Goal: Transaction & Acquisition: Book appointment/travel/reservation

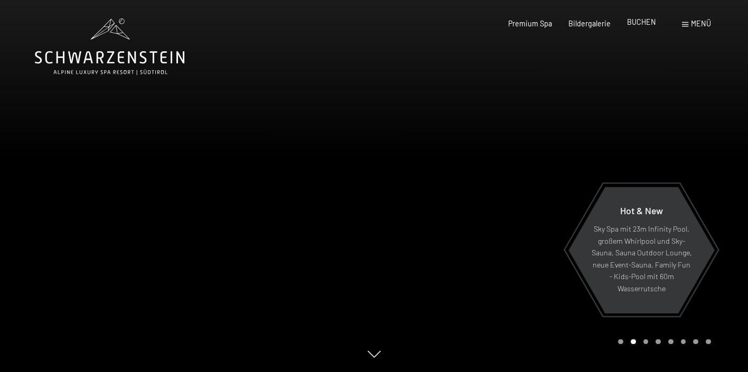
click at [650, 26] on span "BUCHEN" at bounding box center [641, 21] width 29 height 9
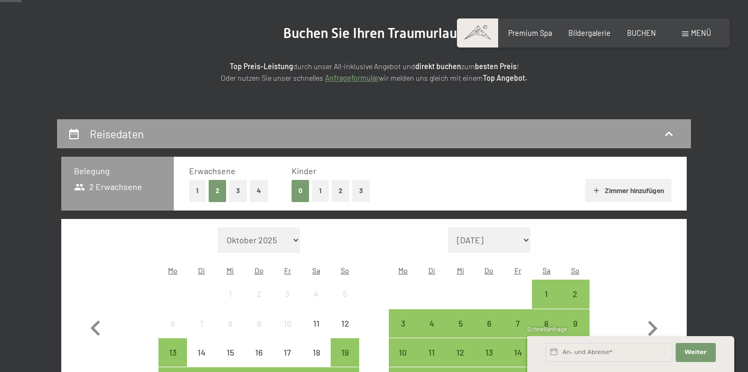
scroll to position [104, 0]
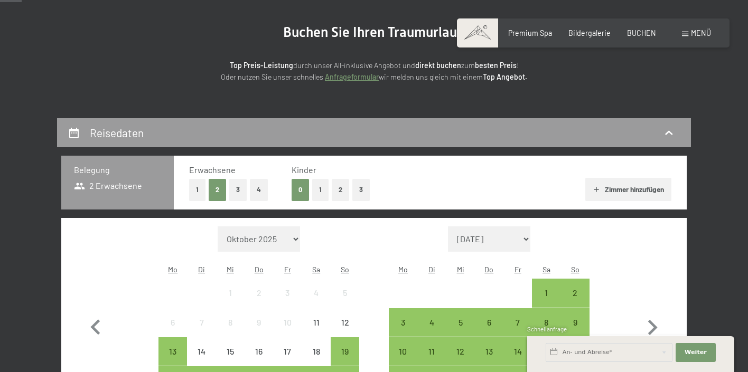
click at [320, 189] on button "1" at bounding box center [320, 190] width 16 height 22
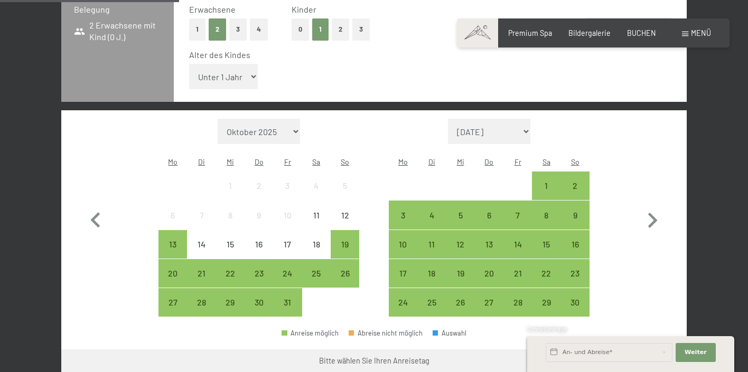
scroll to position [265, 0]
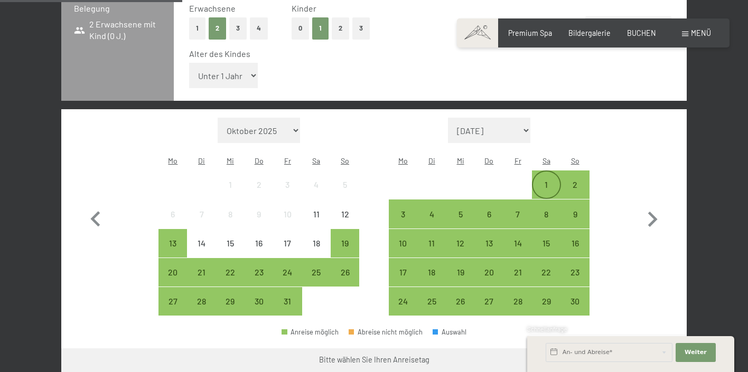
click at [545, 181] on div "1" at bounding box center [546, 194] width 26 height 26
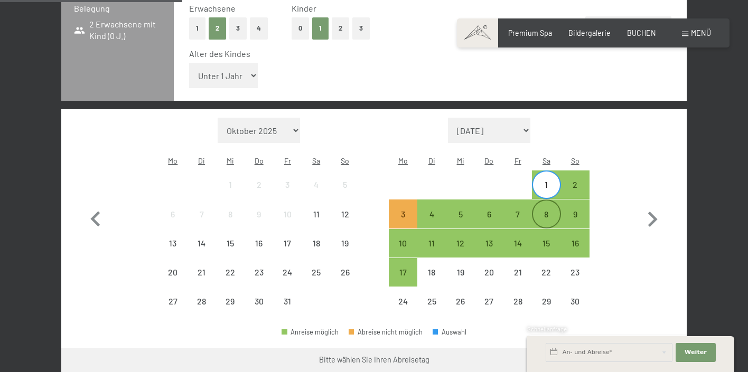
click at [550, 210] on div "8" at bounding box center [546, 223] width 26 height 26
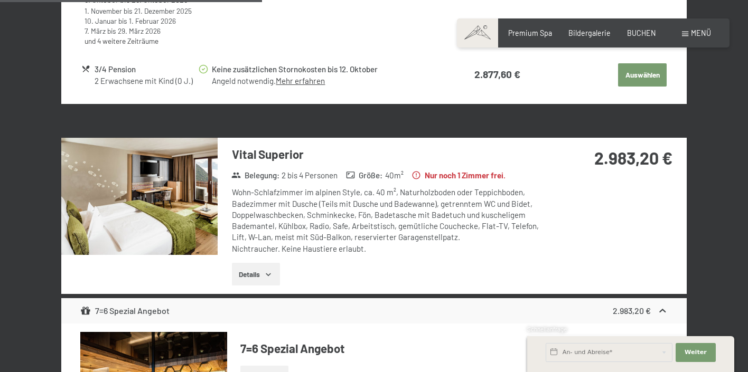
scroll to position [1051, 0]
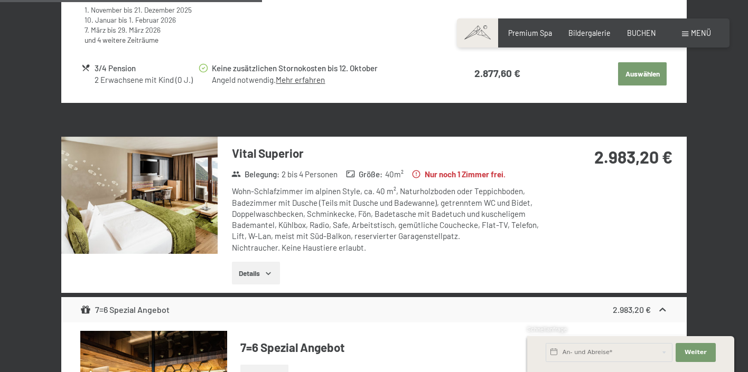
click at [246, 262] on button "Details" at bounding box center [256, 273] width 48 height 23
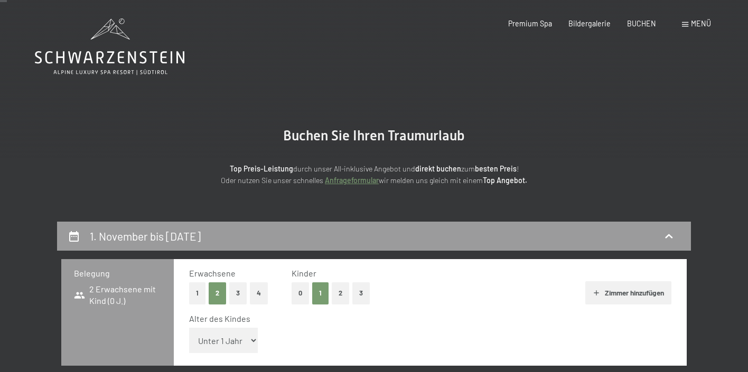
scroll to position [0, 0]
select select "5"
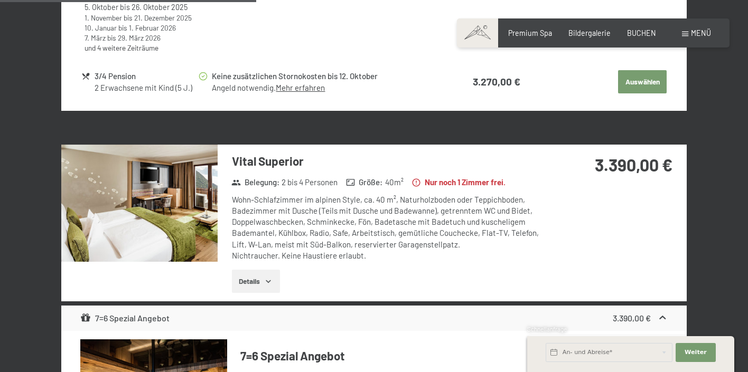
scroll to position [1035, 0]
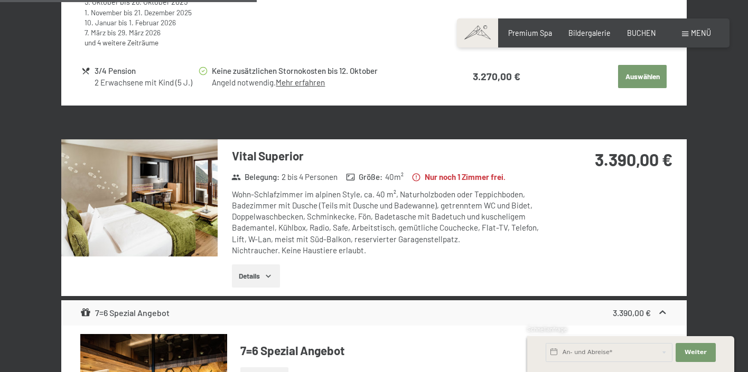
click at [204, 215] on img at bounding box center [139, 197] width 156 height 117
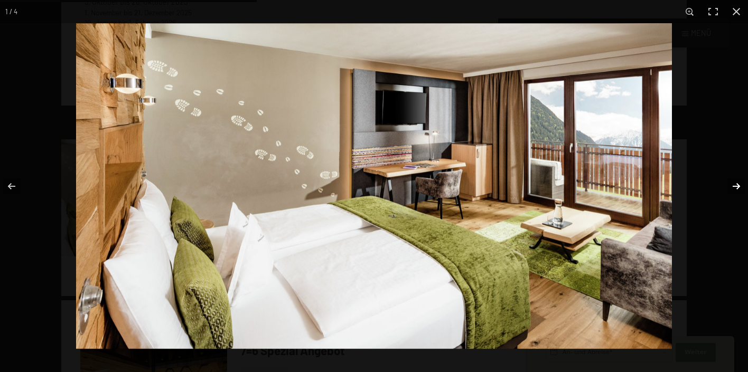
click at [731, 189] on button "button" at bounding box center [729, 186] width 37 height 53
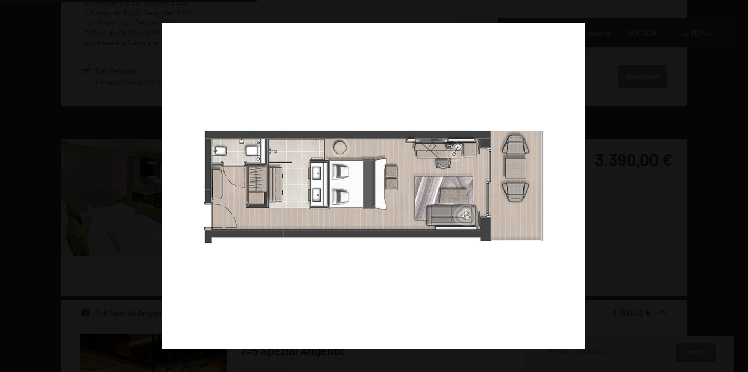
click at [731, 189] on button "button" at bounding box center [729, 186] width 37 height 53
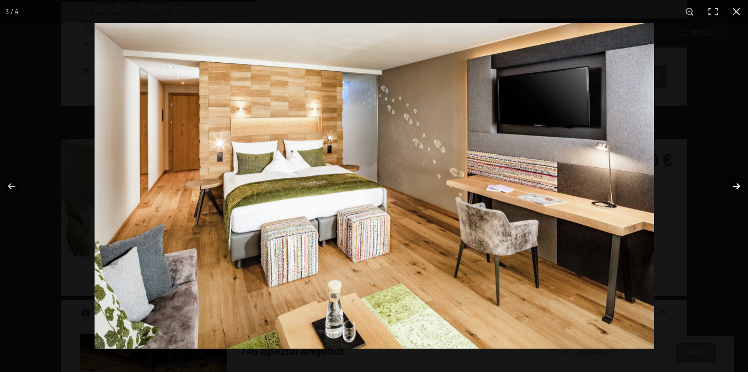
click at [731, 189] on button "button" at bounding box center [729, 186] width 37 height 53
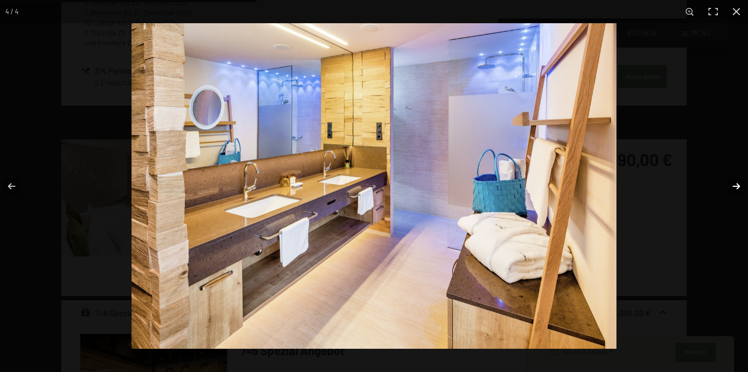
click at [731, 189] on button "button" at bounding box center [729, 186] width 37 height 53
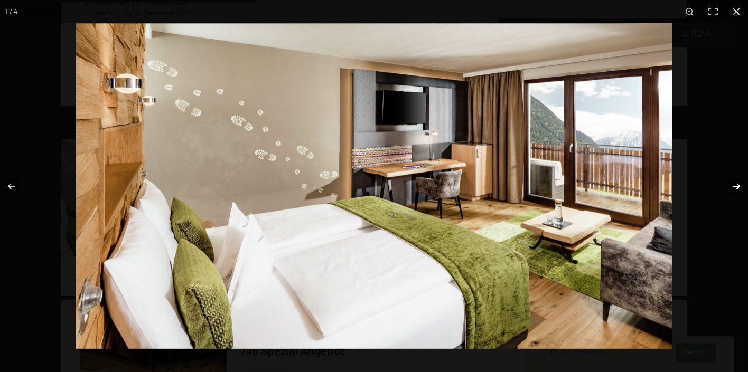
click at [731, 189] on button "button" at bounding box center [729, 186] width 37 height 53
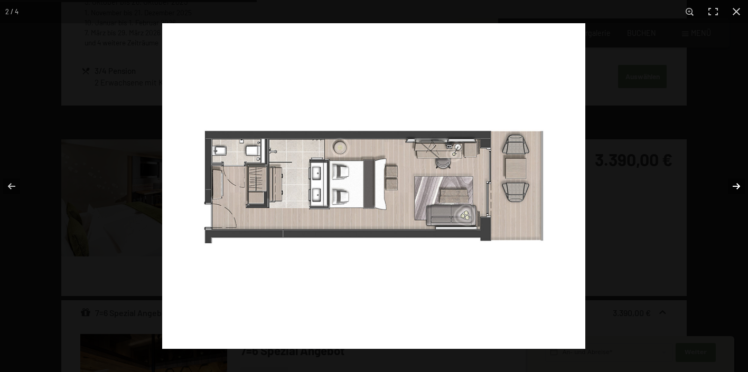
click at [731, 189] on button "button" at bounding box center [729, 186] width 37 height 53
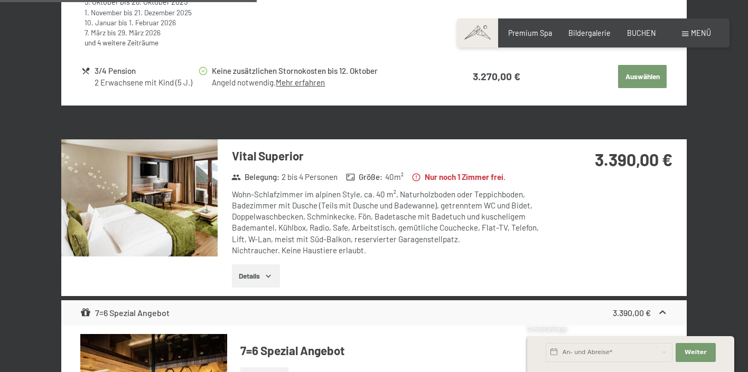
click at [0, 0] on button "button" at bounding box center [0, 0] width 0 height 0
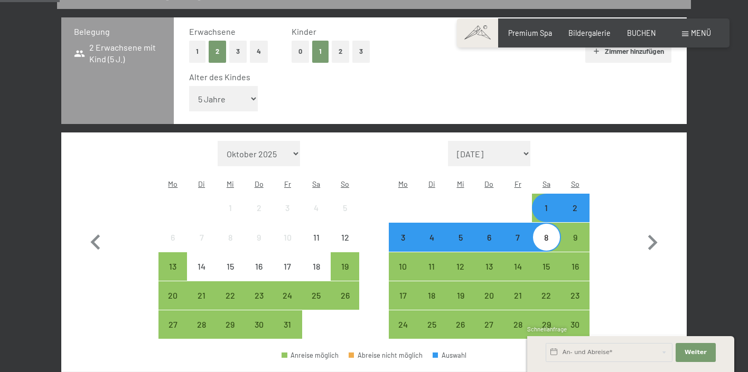
scroll to position [241, 0]
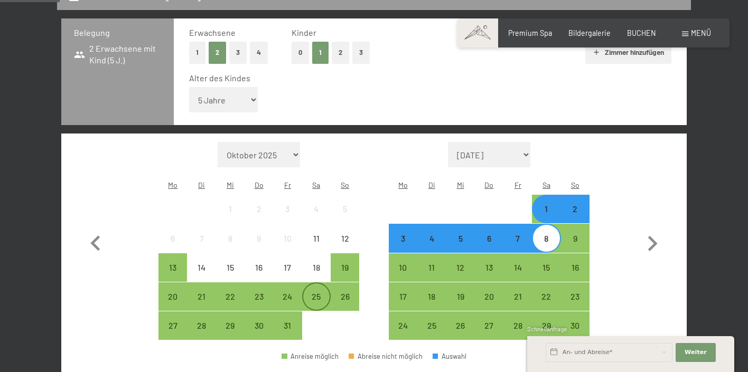
click at [321, 293] on div "25" at bounding box center [316, 306] width 26 height 26
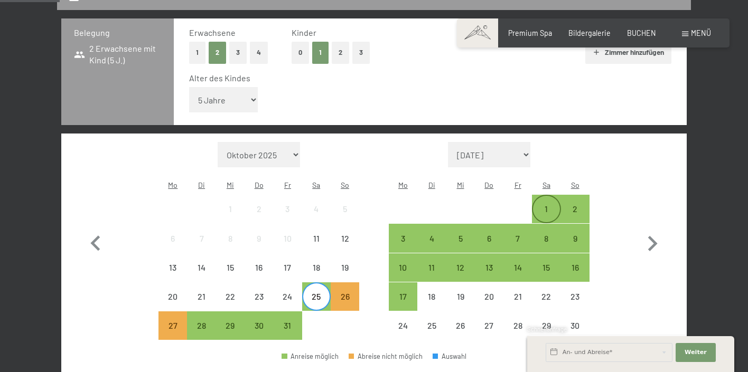
click at [547, 205] on div "1" at bounding box center [546, 218] width 26 height 26
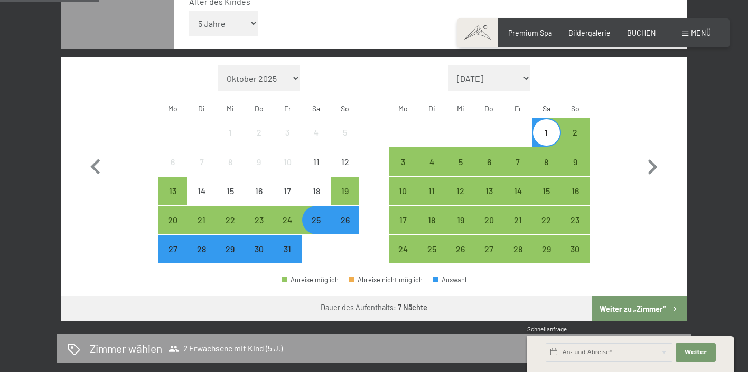
scroll to position [326, 0]
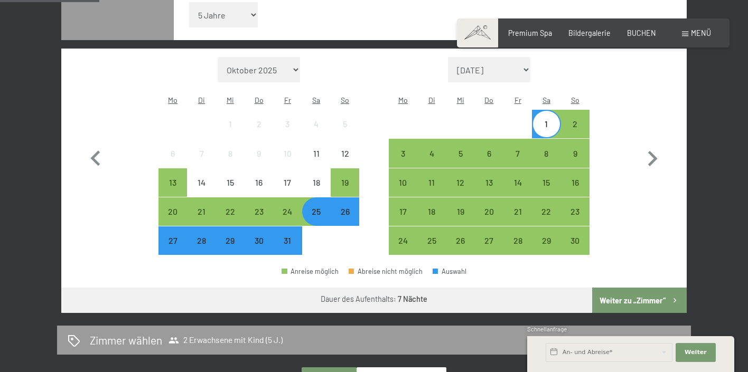
click at [628, 288] on button "Weiter zu „Zimmer“" at bounding box center [639, 300] width 95 height 25
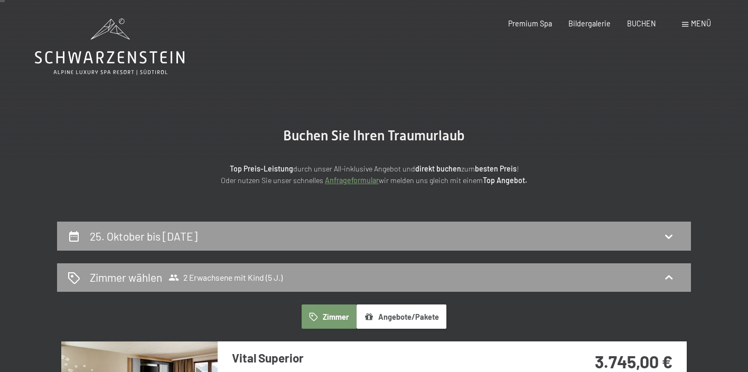
scroll to position [0, 0]
click at [365, 235] on div "25. Oktober bis 1. November 2025" at bounding box center [374, 236] width 613 height 15
select select "5"
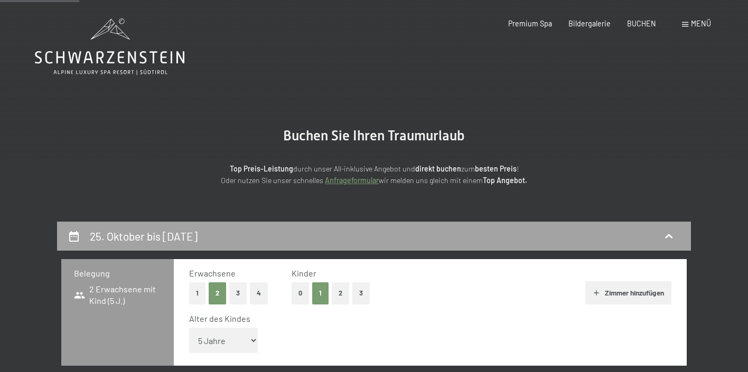
scroll to position [221, 0]
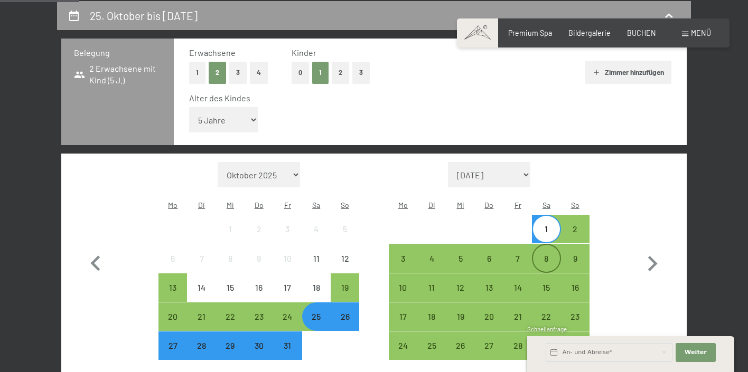
click at [539, 255] on div "8" at bounding box center [546, 268] width 26 height 26
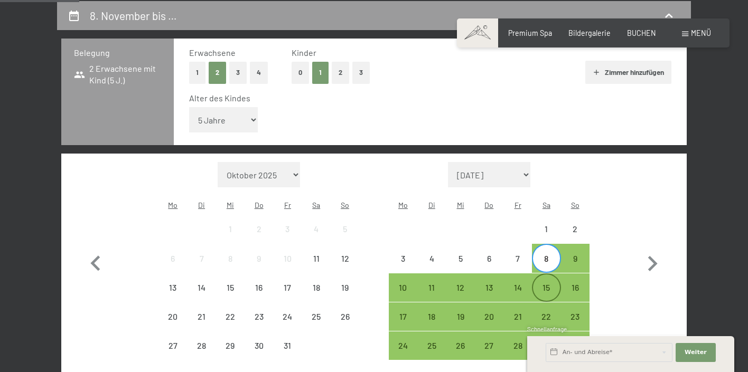
click at [547, 284] on div "15" at bounding box center [546, 297] width 26 height 26
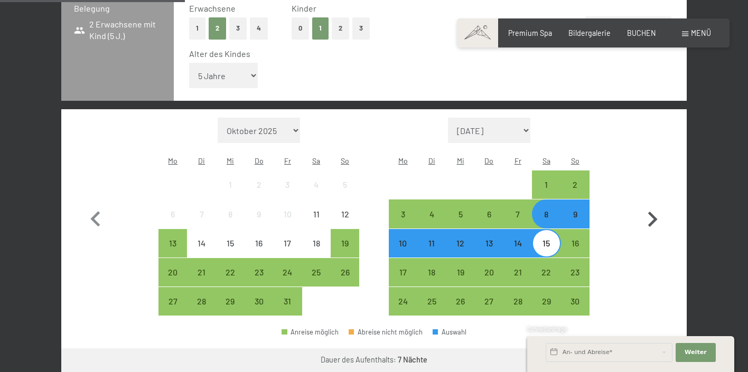
scroll to position [279, 0]
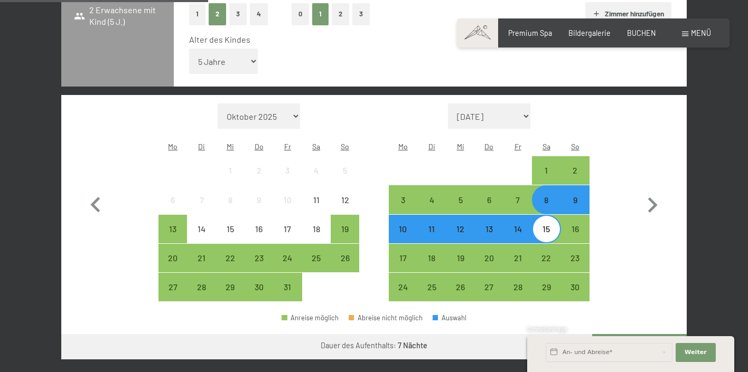
click at [633, 334] on button "Weiter zu „Zimmer“" at bounding box center [639, 346] width 95 height 25
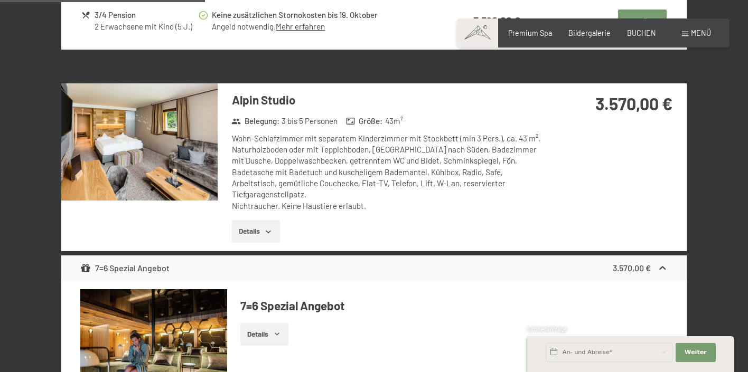
scroll to position [727, 0]
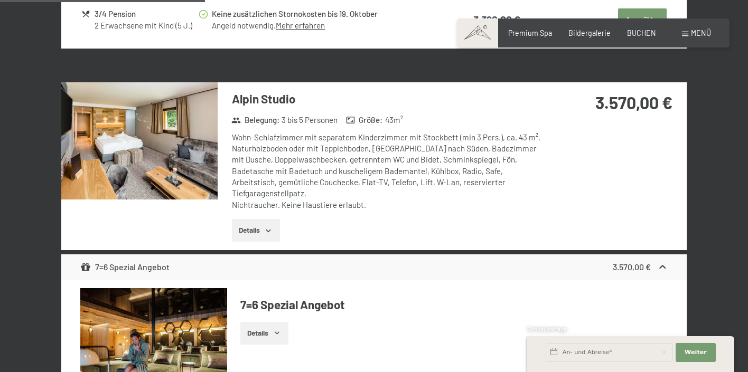
click at [240, 219] on button "Details" at bounding box center [256, 230] width 48 height 23
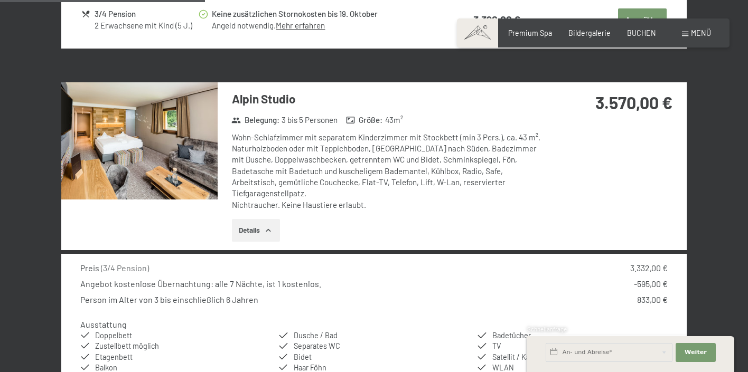
click at [157, 179] on img at bounding box center [139, 140] width 156 height 117
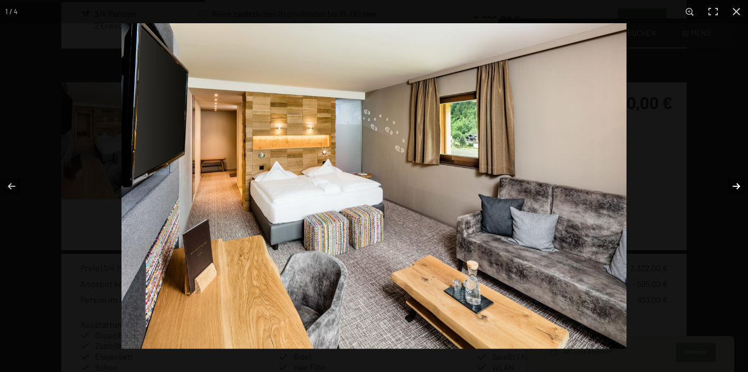
click at [731, 185] on button "button" at bounding box center [729, 186] width 37 height 53
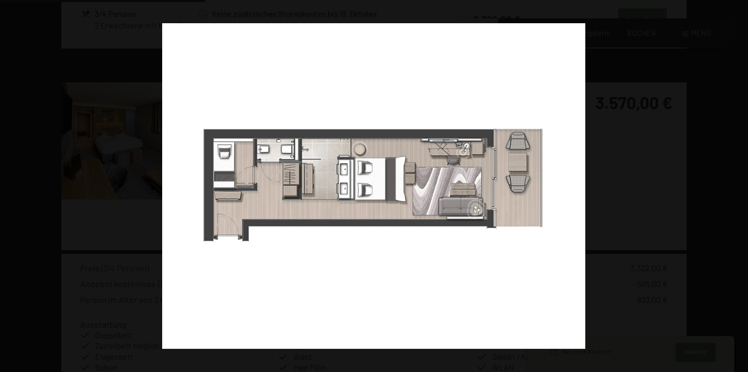
click at [731, 185] on button "button" at bounding box center [729, 186] width 37 height 53
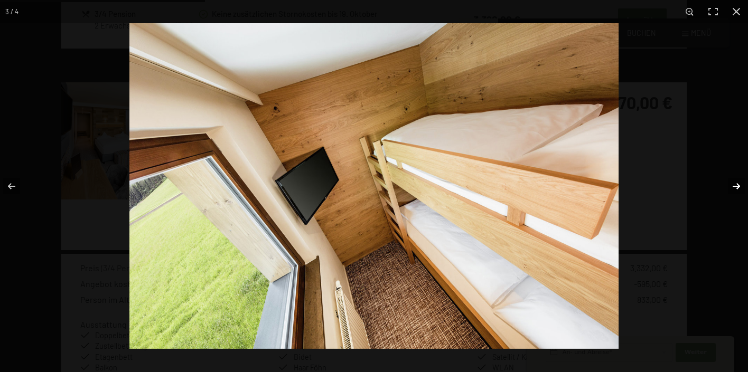
click at [731, 185] on button "button" at bounding box center [729, 186] width 37 height 53
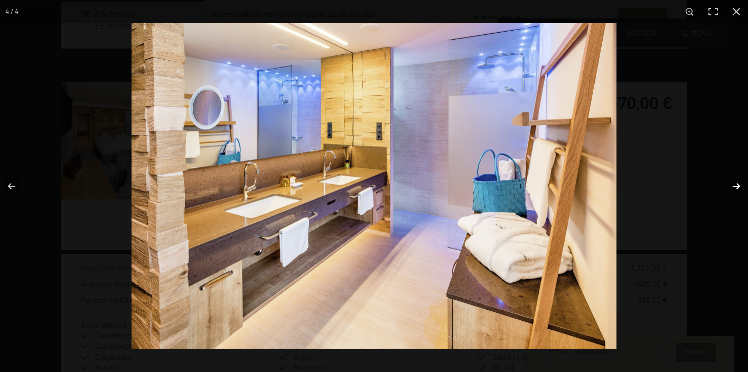
click at [731, 185] on button "button" at bounding box center [729, 186] width 37 height 53
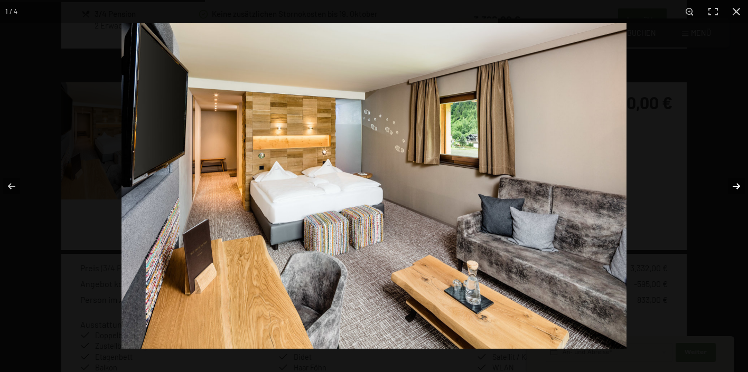
click at [731, 185] on button "button" at bounding box center [729, 186] width 37 height 53
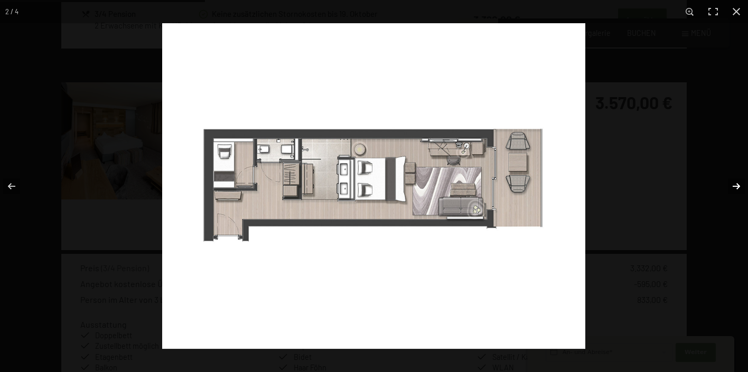
click at [731, 186] on button "button" at bounding box center [729, 186] width 37 height 53
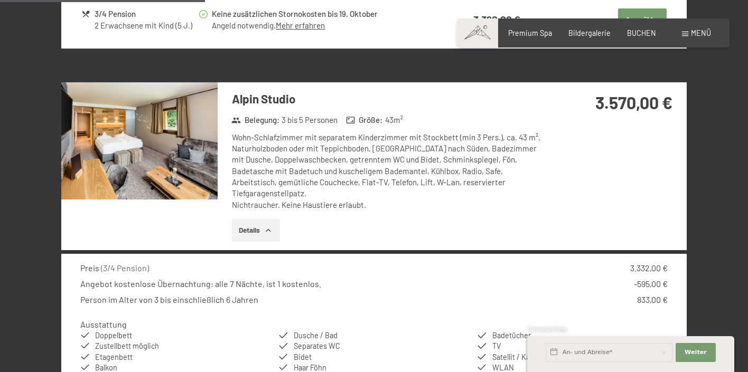
click at [0, 0] on button "button" at bounding box center [0, 0] width 0 height 0
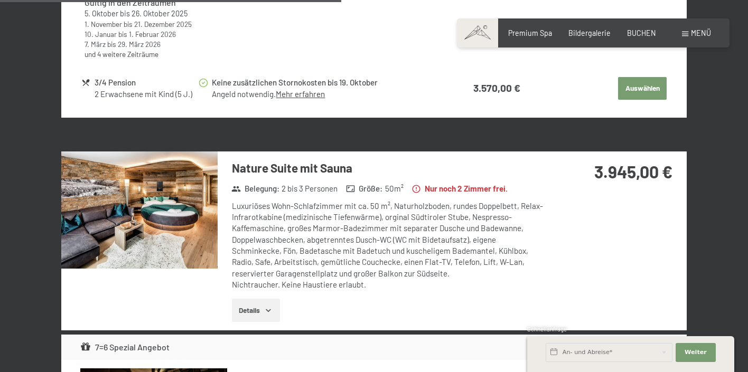
scroll to position [1282, 0]
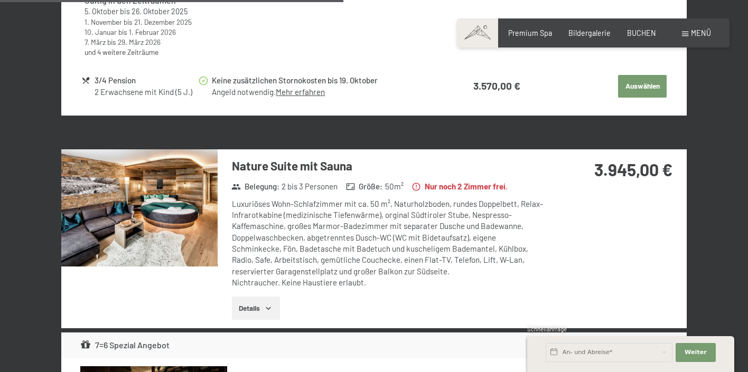
click at [264, 297] on button "Details" at bounding box center [256, 308] width 48 height 23
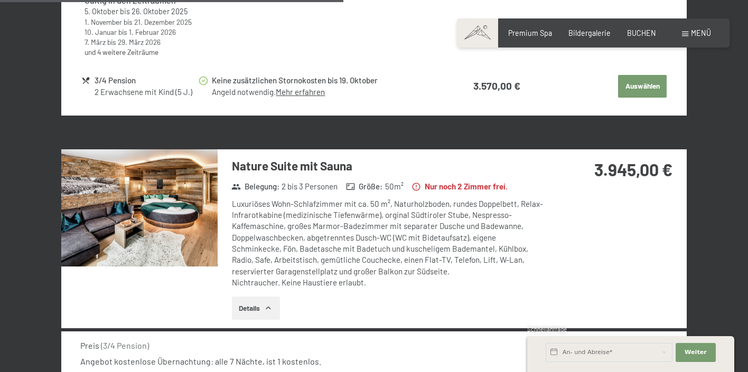
click at [193, 217] on img at bounding box center [139, 207] width 156 height 117
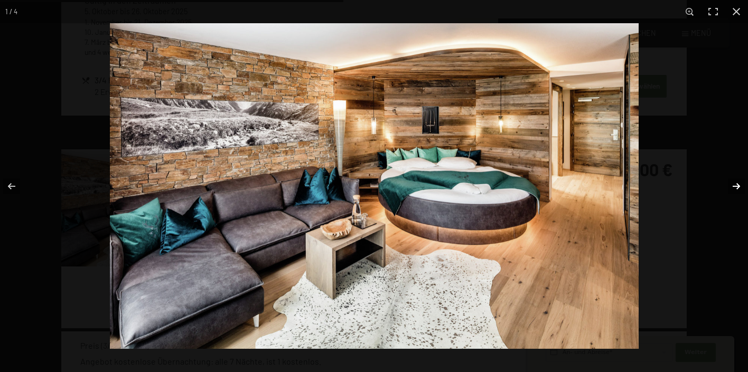
click at [736, 187] on button "button" at bounding box center [729, 186] width 37 height 53
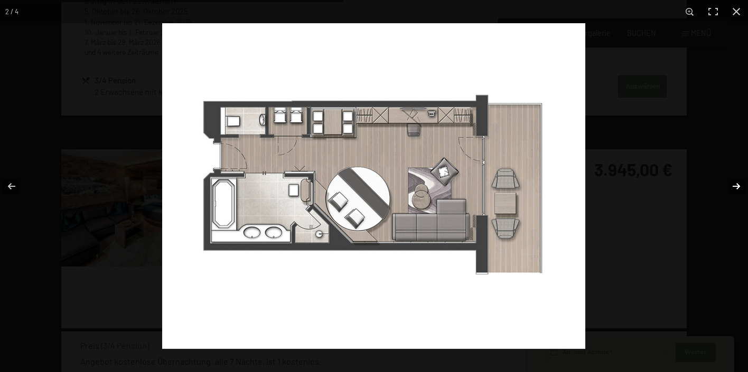
click at [736, 187] on button "button" at bounding box center [729, 186] width 37 height 53
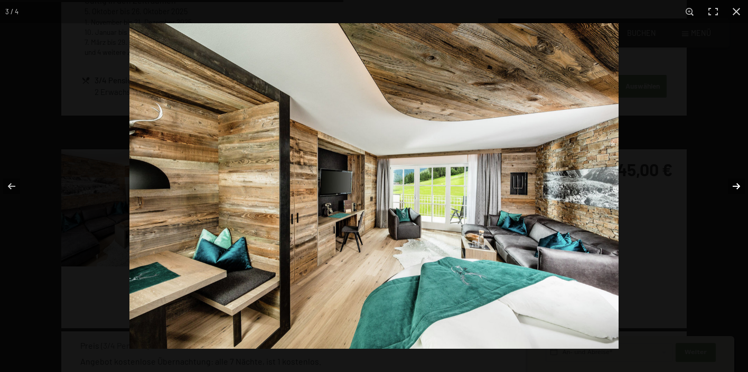
click at [736, 187] on button "button" at bounding box center [729, 186] width 37 height 53
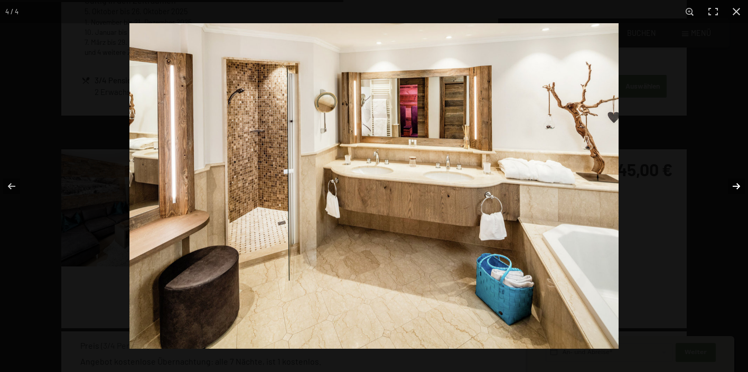
click at [736, 187] on button "button" at bounding box center [729, 186] width 37 height 53
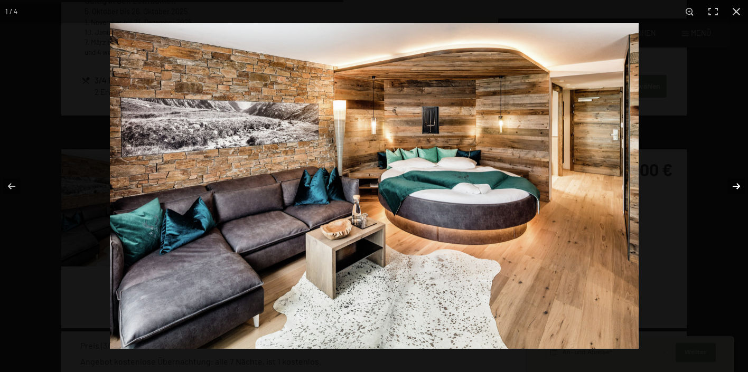
click at [736, 188] on button "button" at bounding box center [729, 186] width 37 height 53
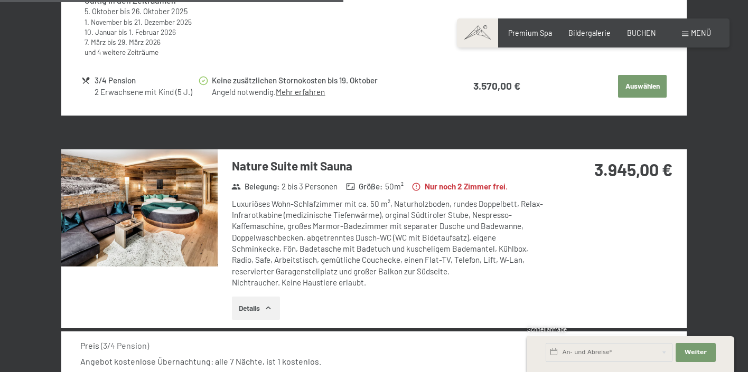
click at [0, 0] on button "button" at bounding box center [0, 0] width 0 height 0
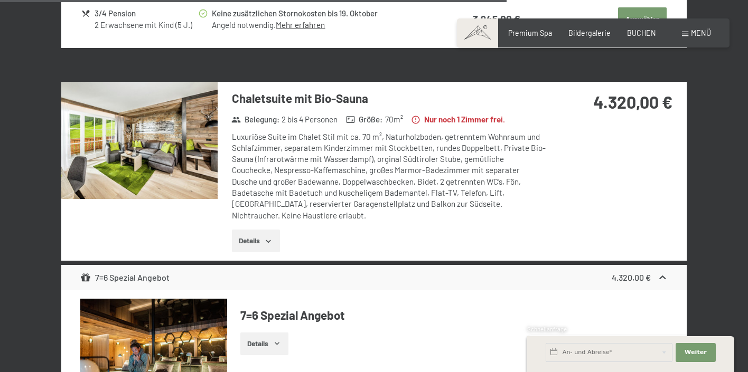
scroll to position [2004, 0]
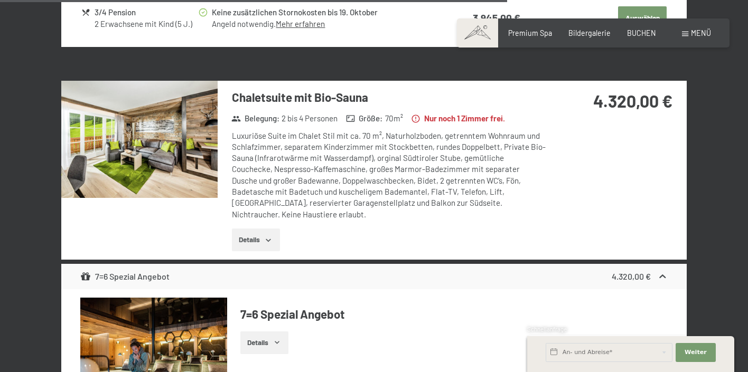
click at [196, 153] on img at bounding box center [139, 139] width 156 height 117
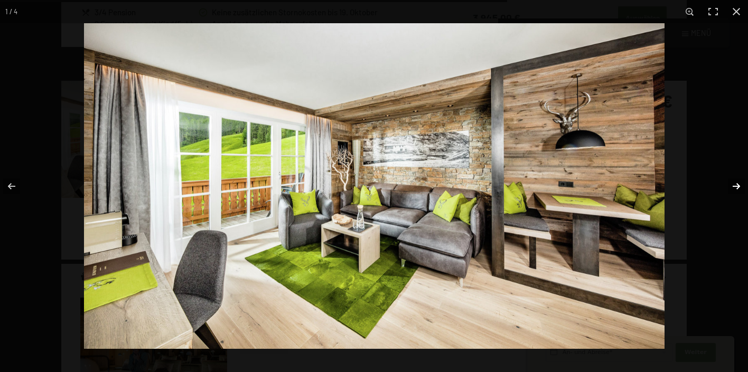
click at [735, 190] on button "button" at bounding box center [729, 186] width 37 height 53
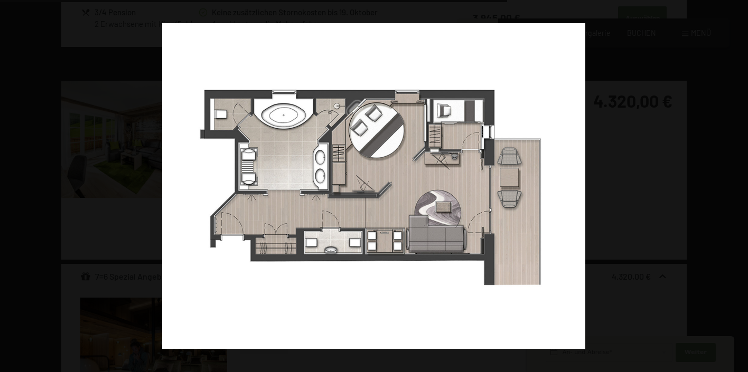
click at [735, 190] on button "button" at bounding box center [729, 186] width 37 height 53
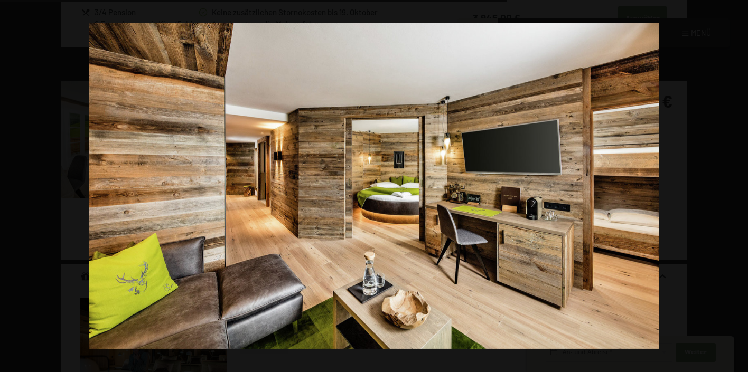
click at [735, 190] on button "button" at bounding box center [729, 186] width 37 height 53
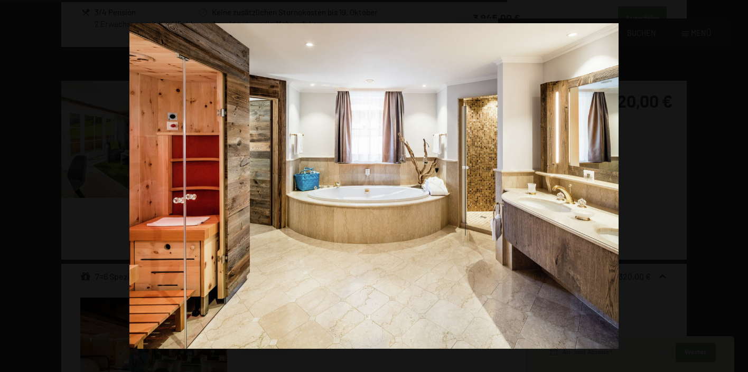
click at [735, 190] on button "button" at bounding box center [729, 186] width 37 height 53
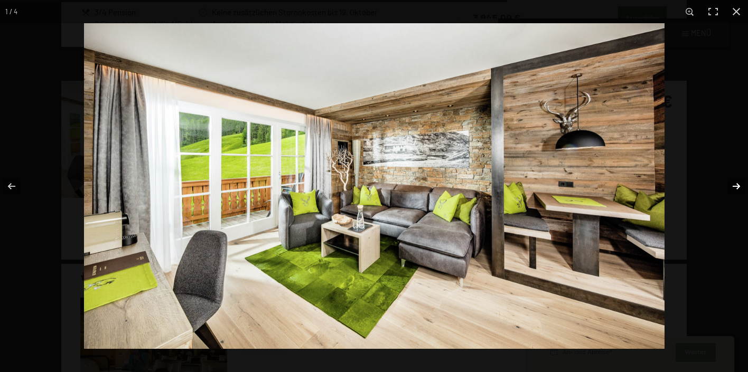
click at [735, 190] on button "button" at bounding box center [729, 186] width 37 height 53
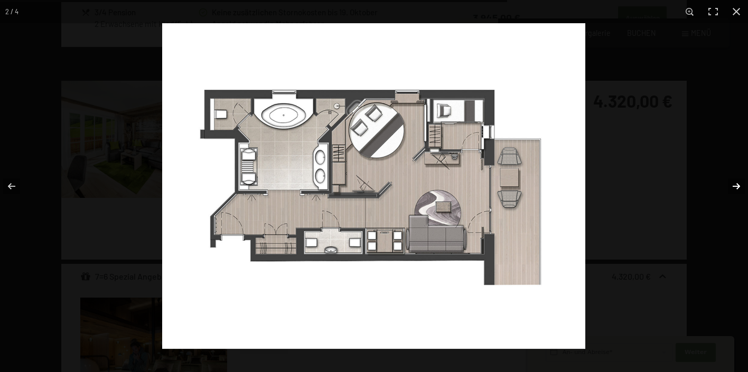
click at [735, 191] on button "button" at bounding box center [729, 186] width 37 height 53
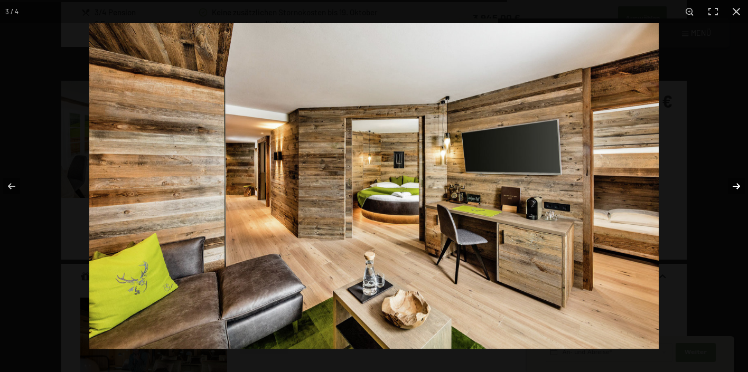
click at [735, 192] on button "button" at bounding box center [729, 186] width 37 height 53
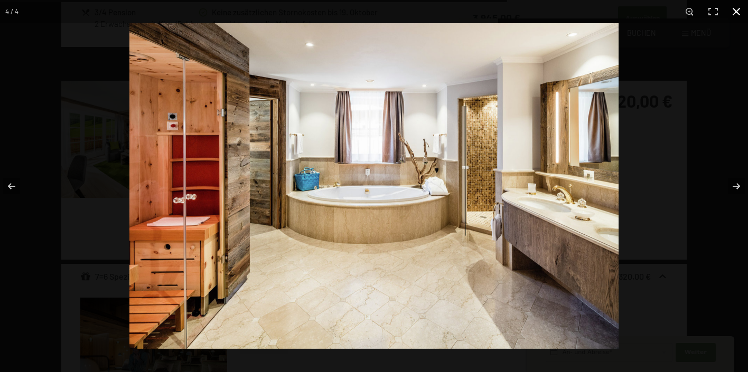
click at [729, 11] on button "button" at bounding box center [736, 11] width 23 height 23
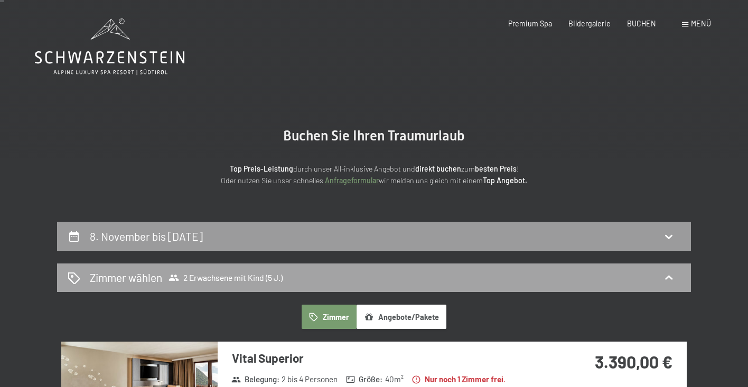
scroll to position [0, 0]
